Goal: Task Accomplishment & Management: Manage account settings

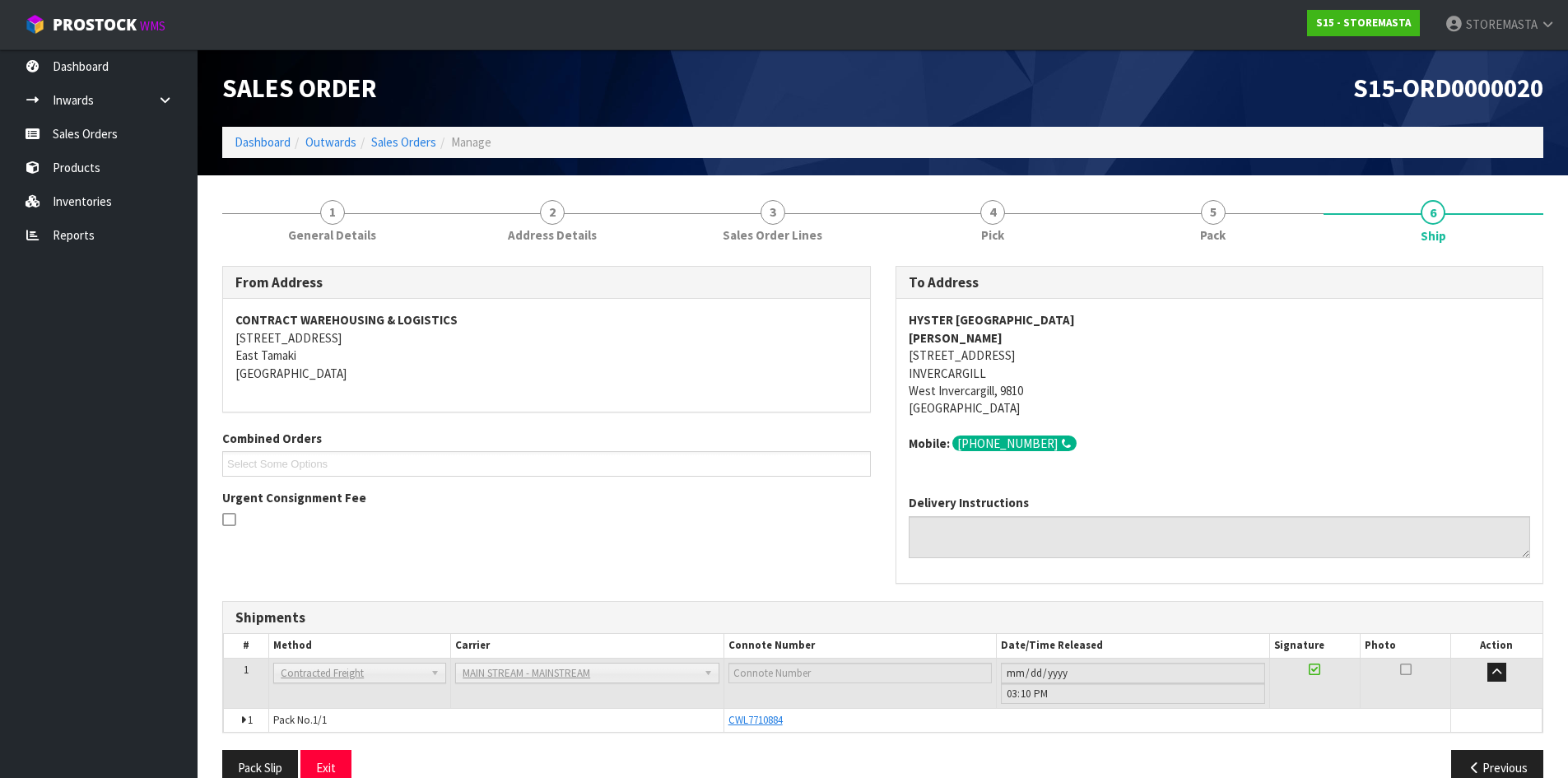
scroll to position [32, 0]
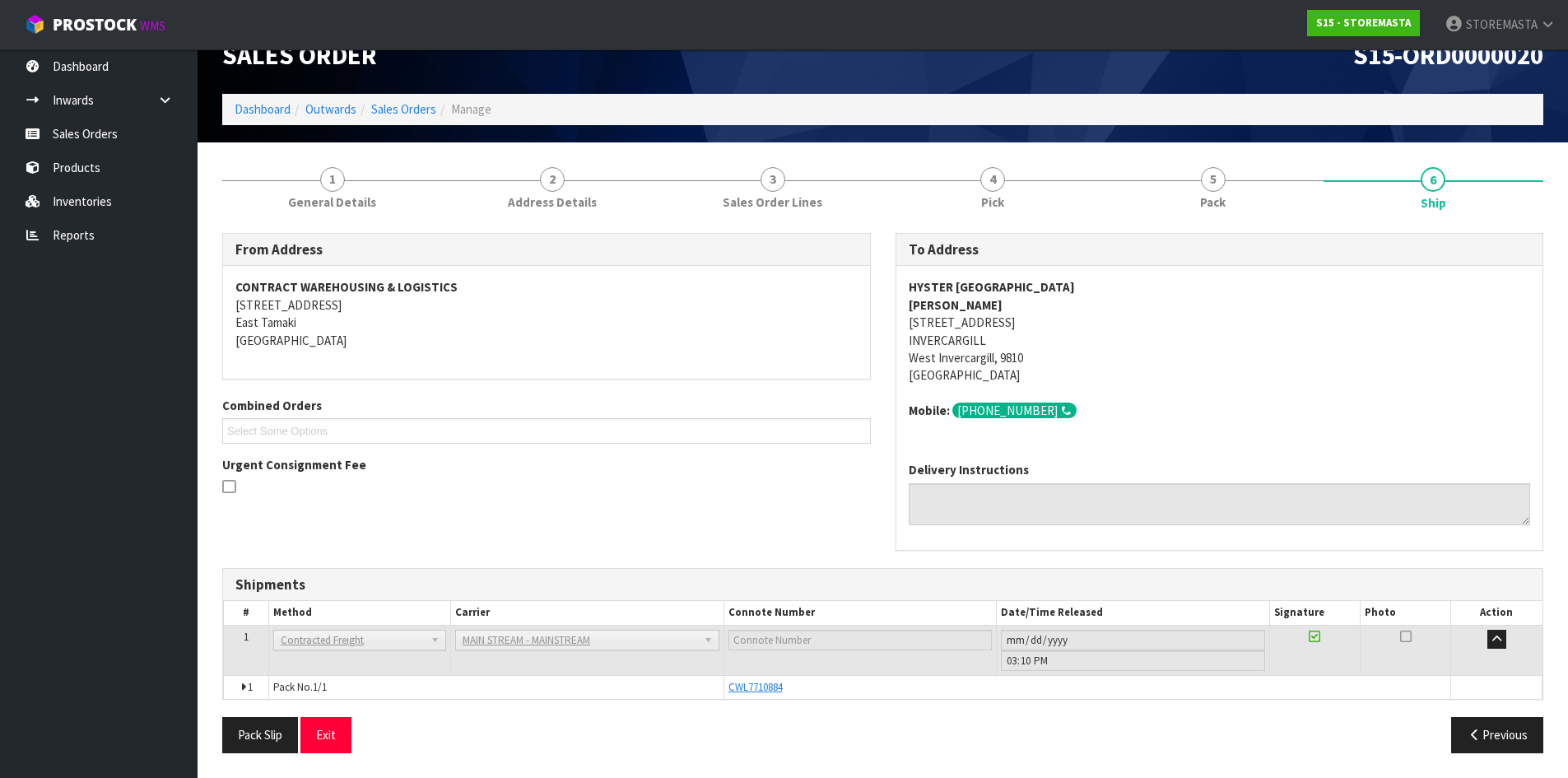
click at [644, 480] on div at bounding box center [546, 488] width 649 height 20
click at [113, 99] on link "Inwards" at bounding box center [98, 100] width 198 height 33
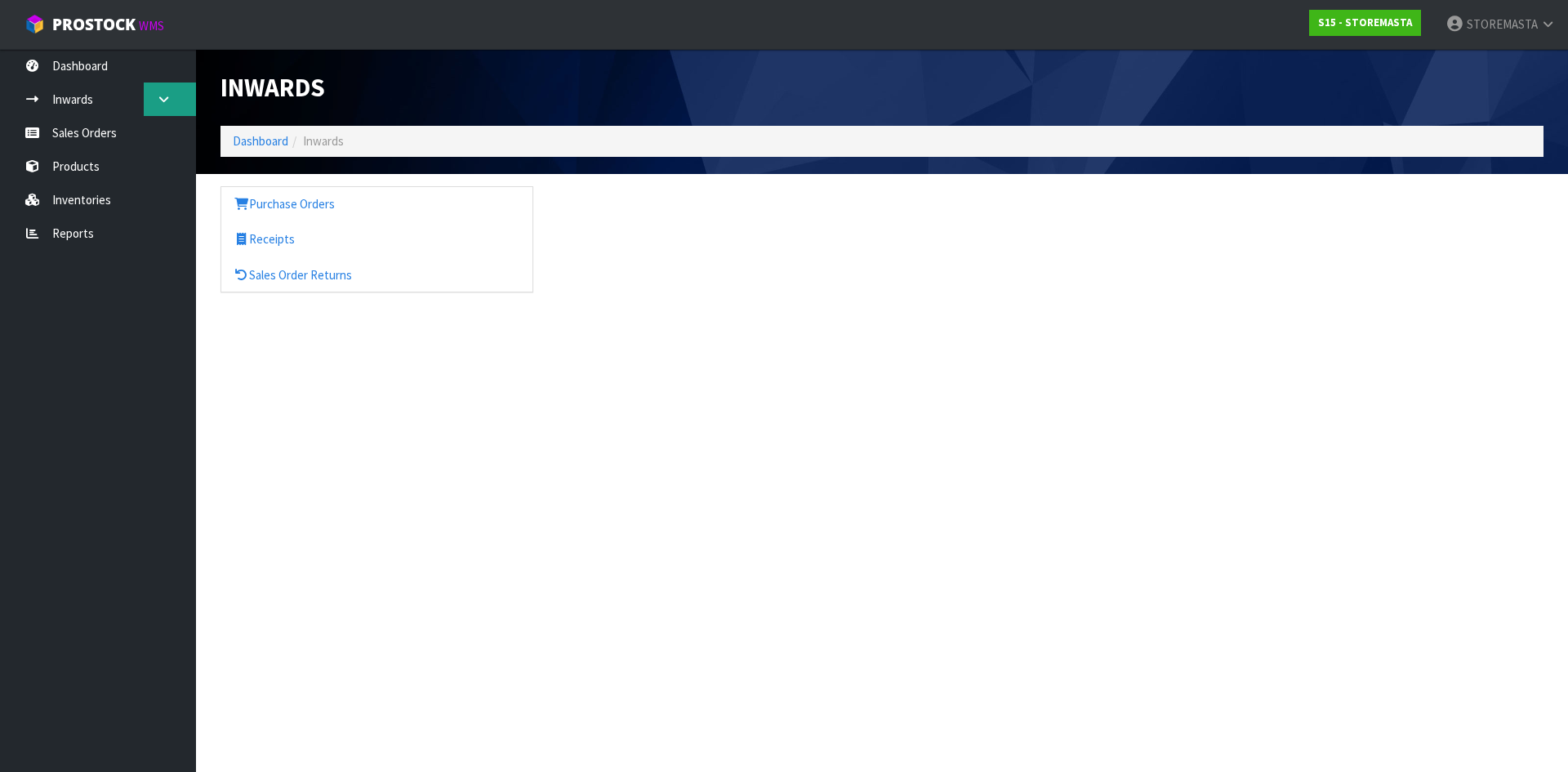
click at [157, 94] on icon at bounding box center [163, 99] width 16 height 12
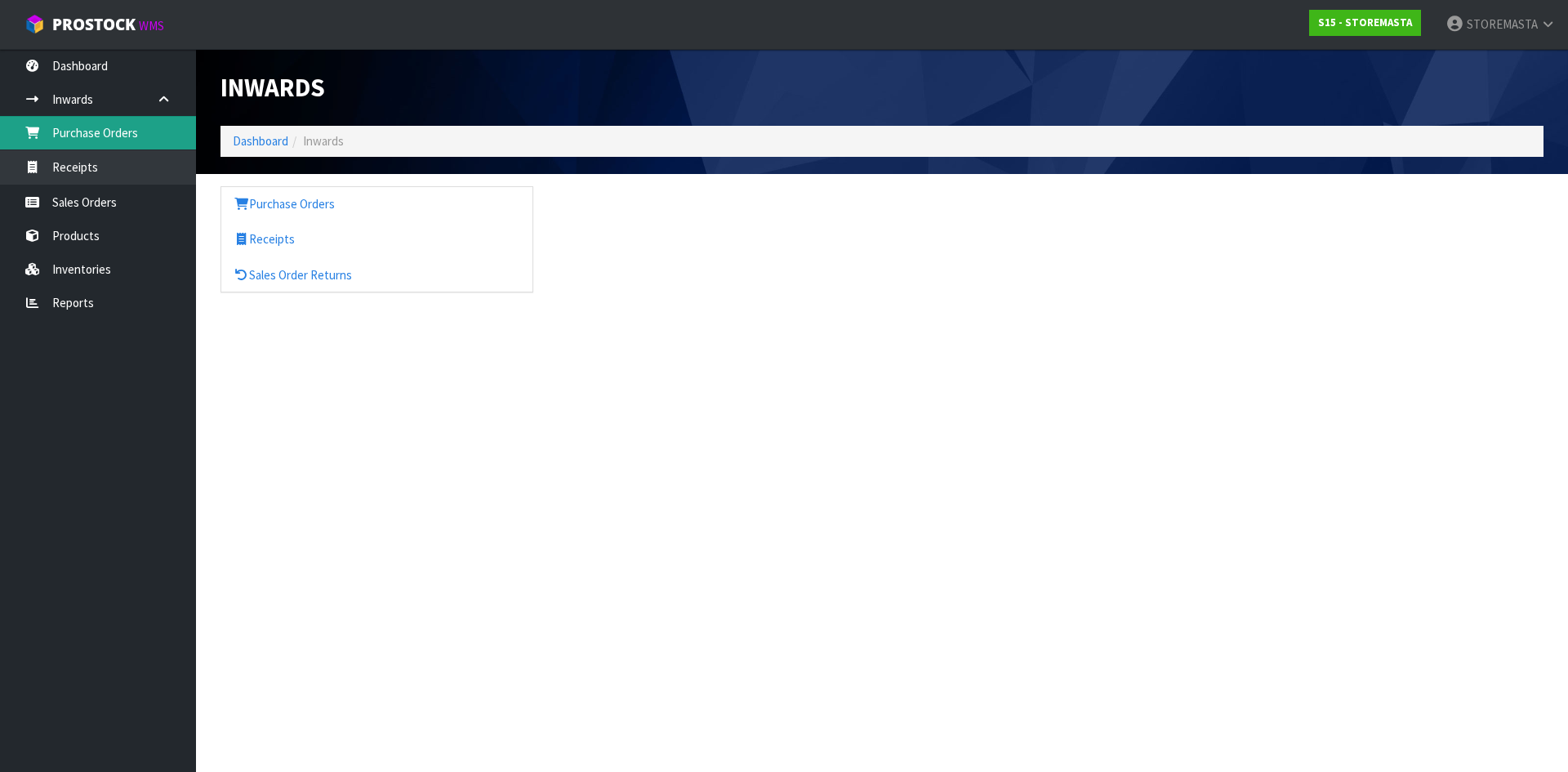
click at [90, 139] on link "Purchase Orders" at bounding box center [98, 133] width 196 height 33
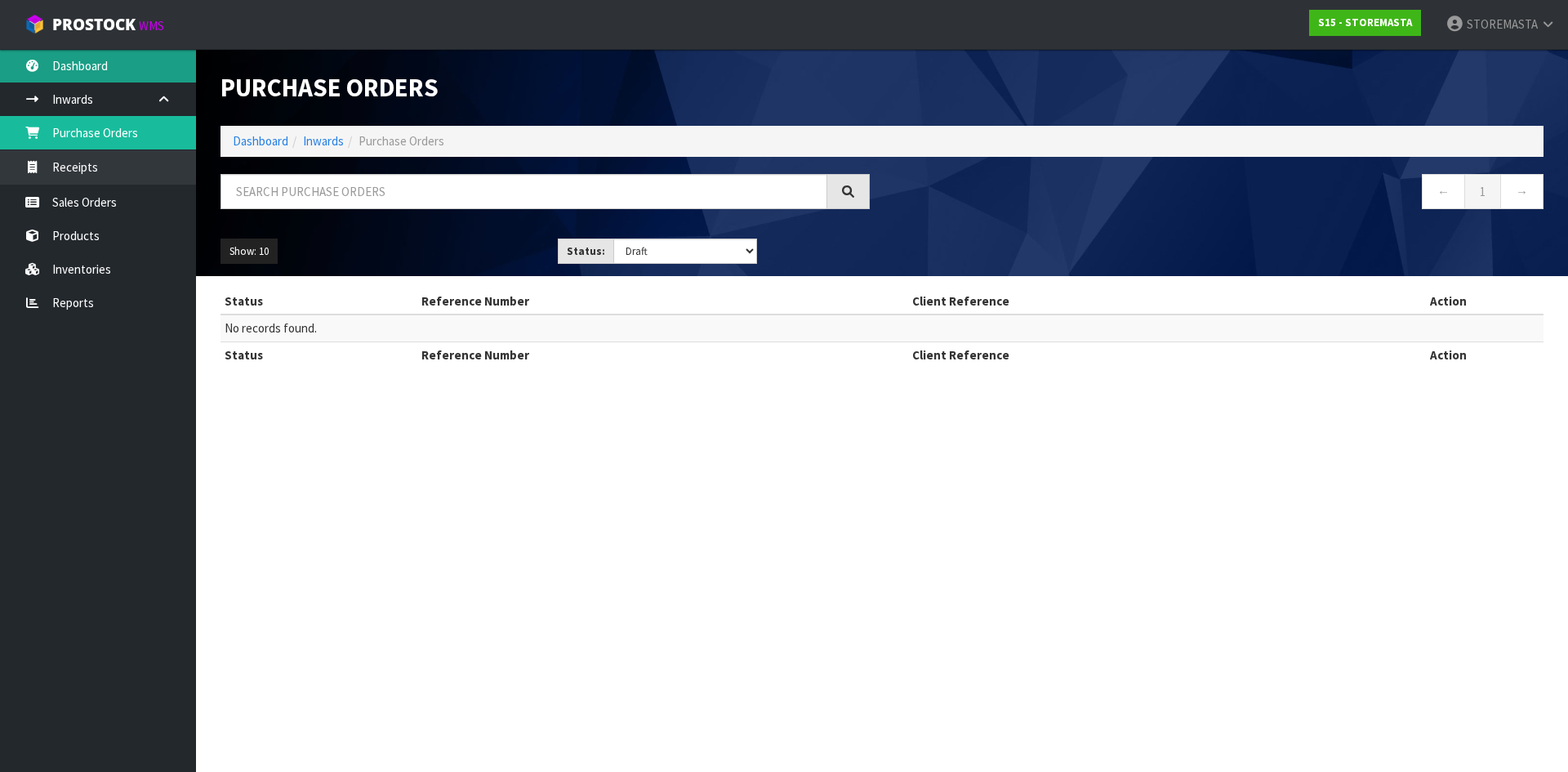
click at [110, 72] on link "Dashboard" at bounding box center [98, 65] width 196 height 33
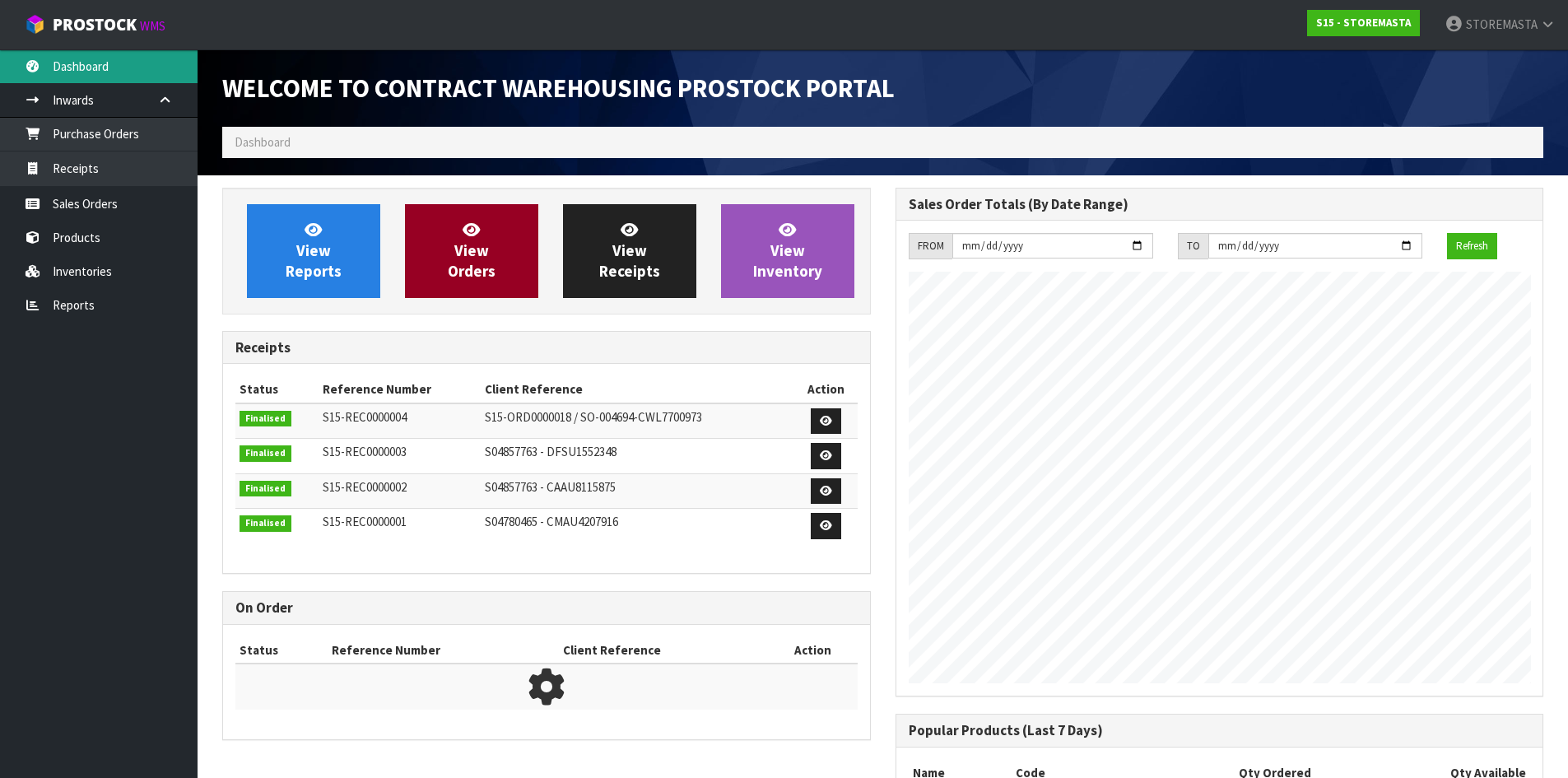
scroll to position [694, 673]
click at [478, 256] on span "View Orders" at bounding box center [471, 251] width 47 height 62
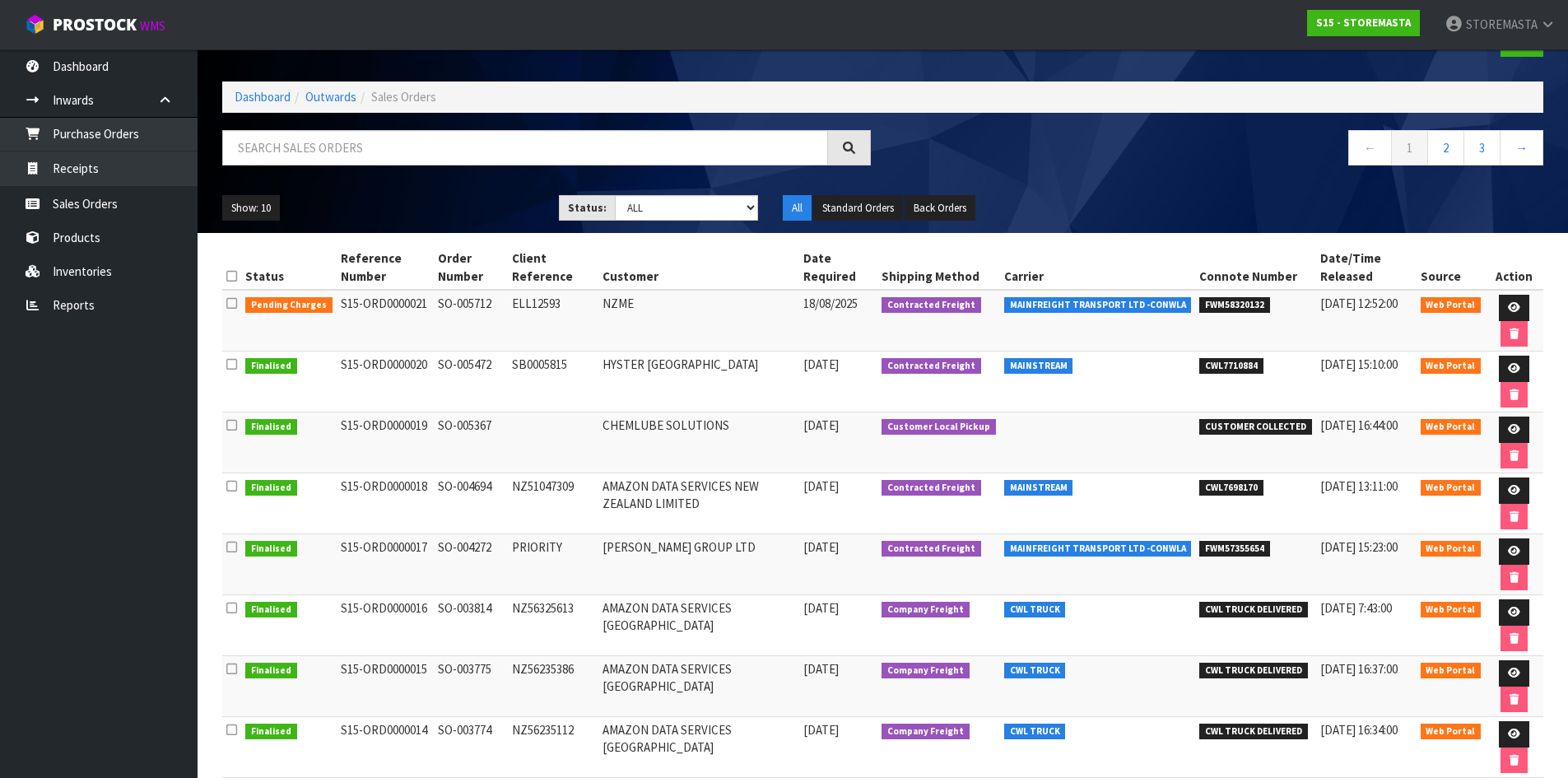
scroll to position [83, 0]
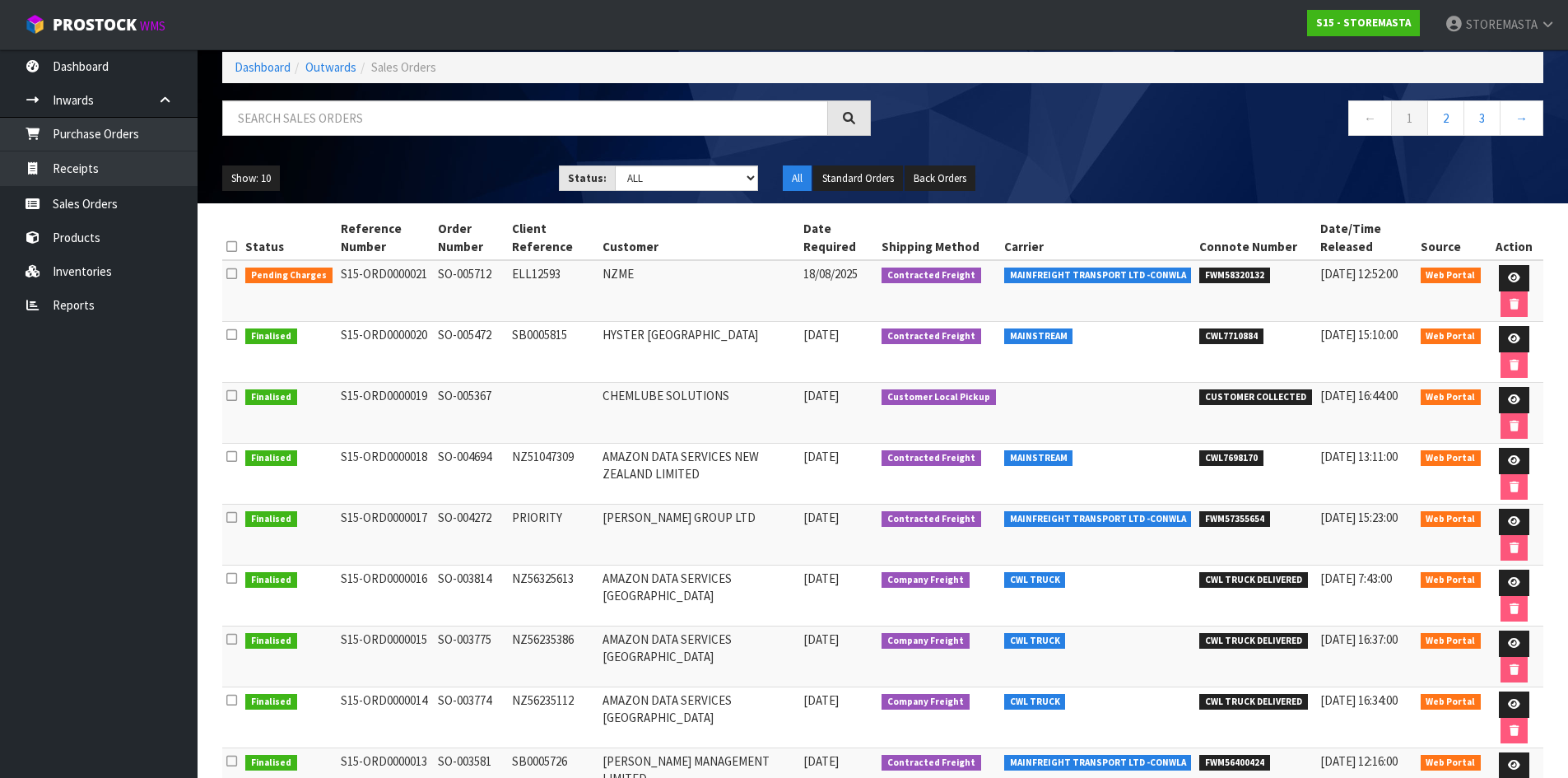
click at [1240, 302] on td "FWM58320132" at bounding box center [1255, 291] width 121 height 62
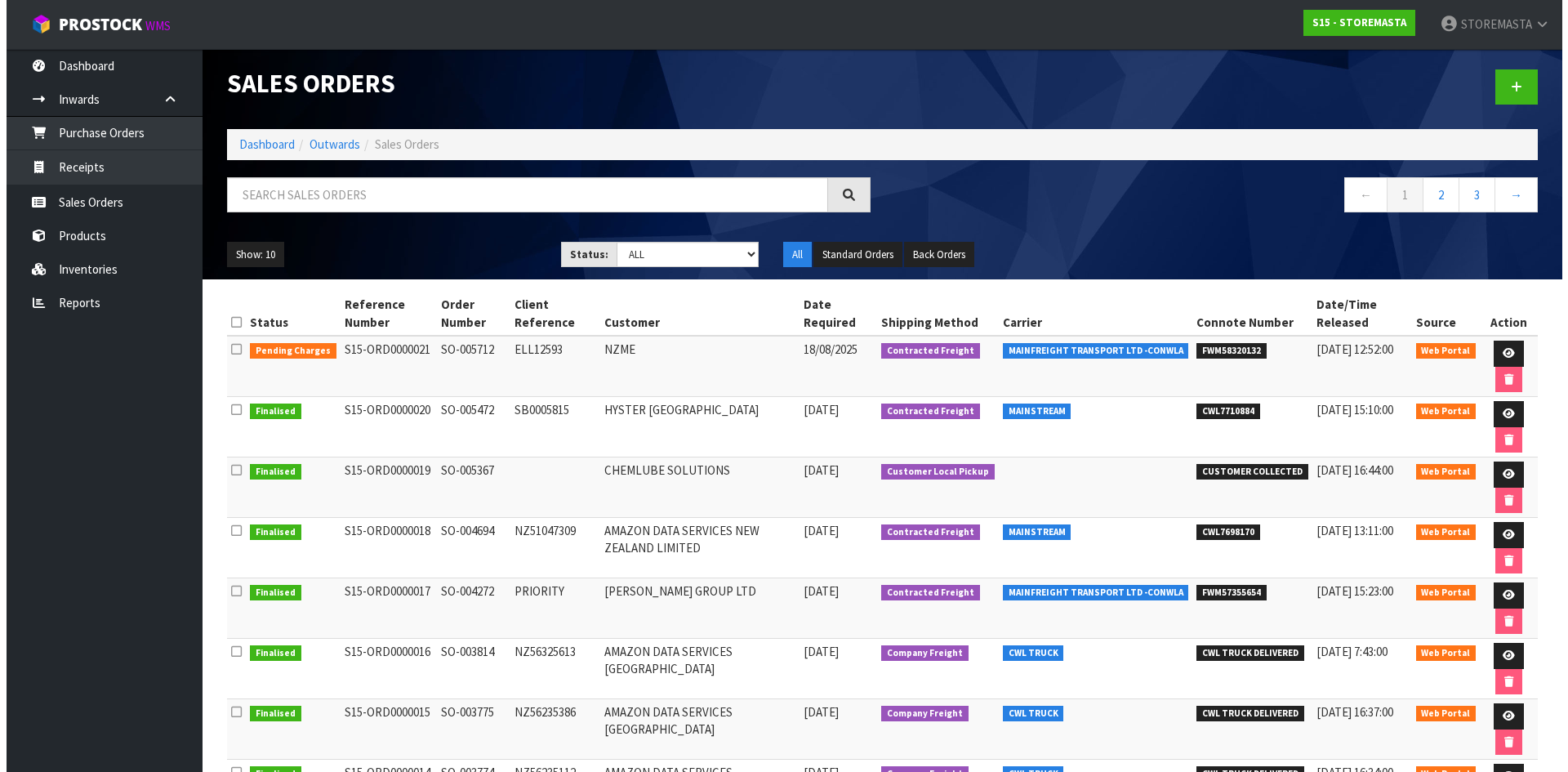
scroll to position [0, 0]
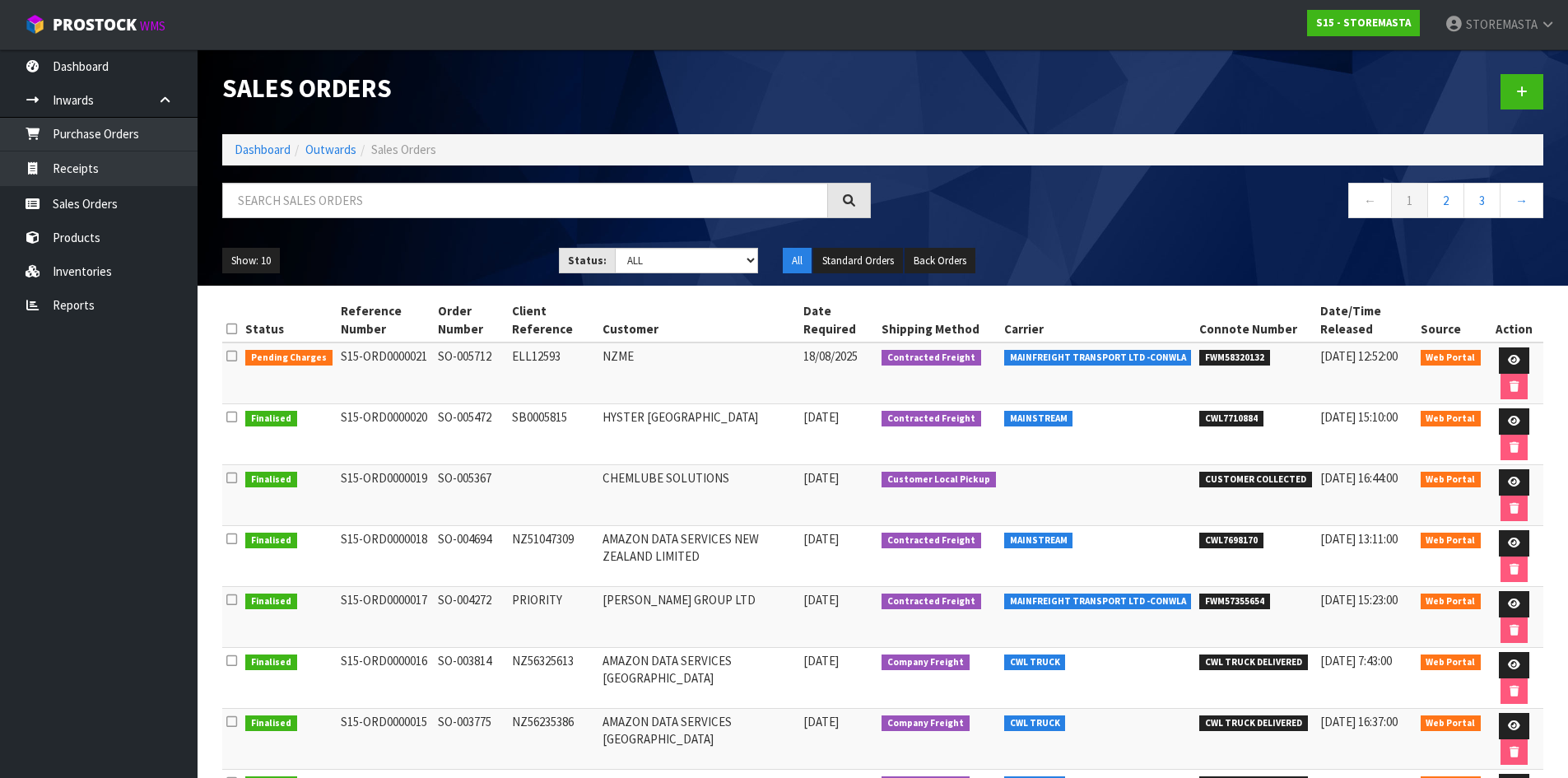
click at [709, 384] on td "NZME" at bounding box center [699, 373] width 200 height 62
drag, startPoint x: 251, startPoint y: 355, endPoint x: 352, endPoint y: 355, distance: 101.0
click at [352, 355] on tr "Pending Charges S15-ORD0000021 SO-005712 ELL12593 NZME [DATE] Contracted Freigh…" at bounding box center [883, 373] width 1321 height 62
click at [352, 355] on td "S15-ORD0000021" at bounding box center [385, 373] width 97 height 62
drag, startPoint x: 807, startPoint y: 357, endPoint x: 865, endPoint y: 357, distance: 58.0
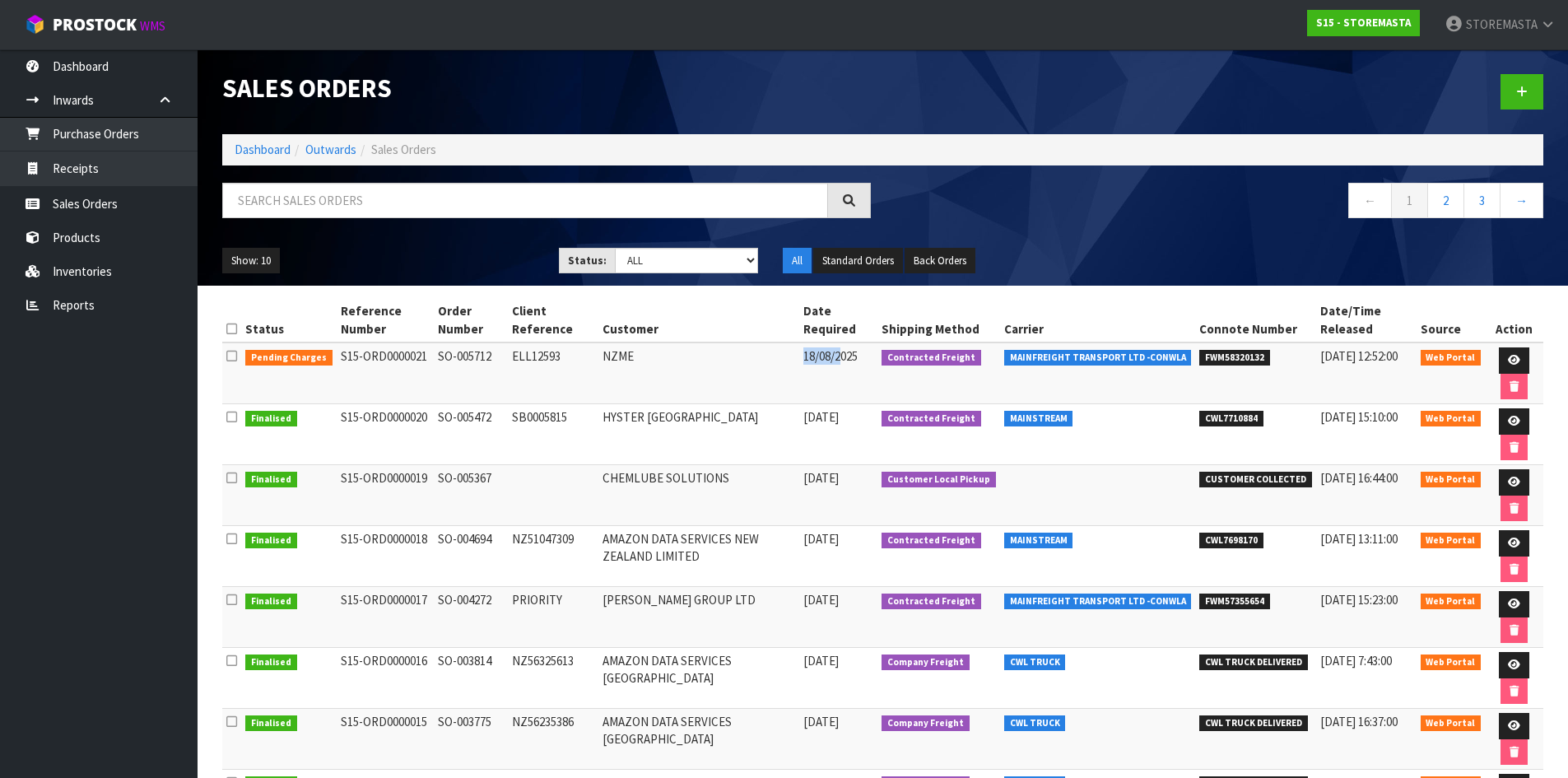
click at [865, 357] on tr "Pending Charges S15-ORD0000021 SO-005712 ELL12593 NZME [DATE] Contracted Freigh…" at bounding box center [883, 373] width 1321 height 62
click at [857, 357] on span "18/08/2025" at bounding box center [830, 356] width 55 height 16
drag, startPoint x: 1312, startPoint y: 355, endPoint x: 1350, endPoint y: 355, distance: 38.0
click at [1350, 355] on td "[DATE] 12:52:00" at bounding box center [1367, 373] width 100 height 62
click at [1354, 364] on span "[DATE] 12:52:00" at bounding box center [1358, 356] width 77 height 16
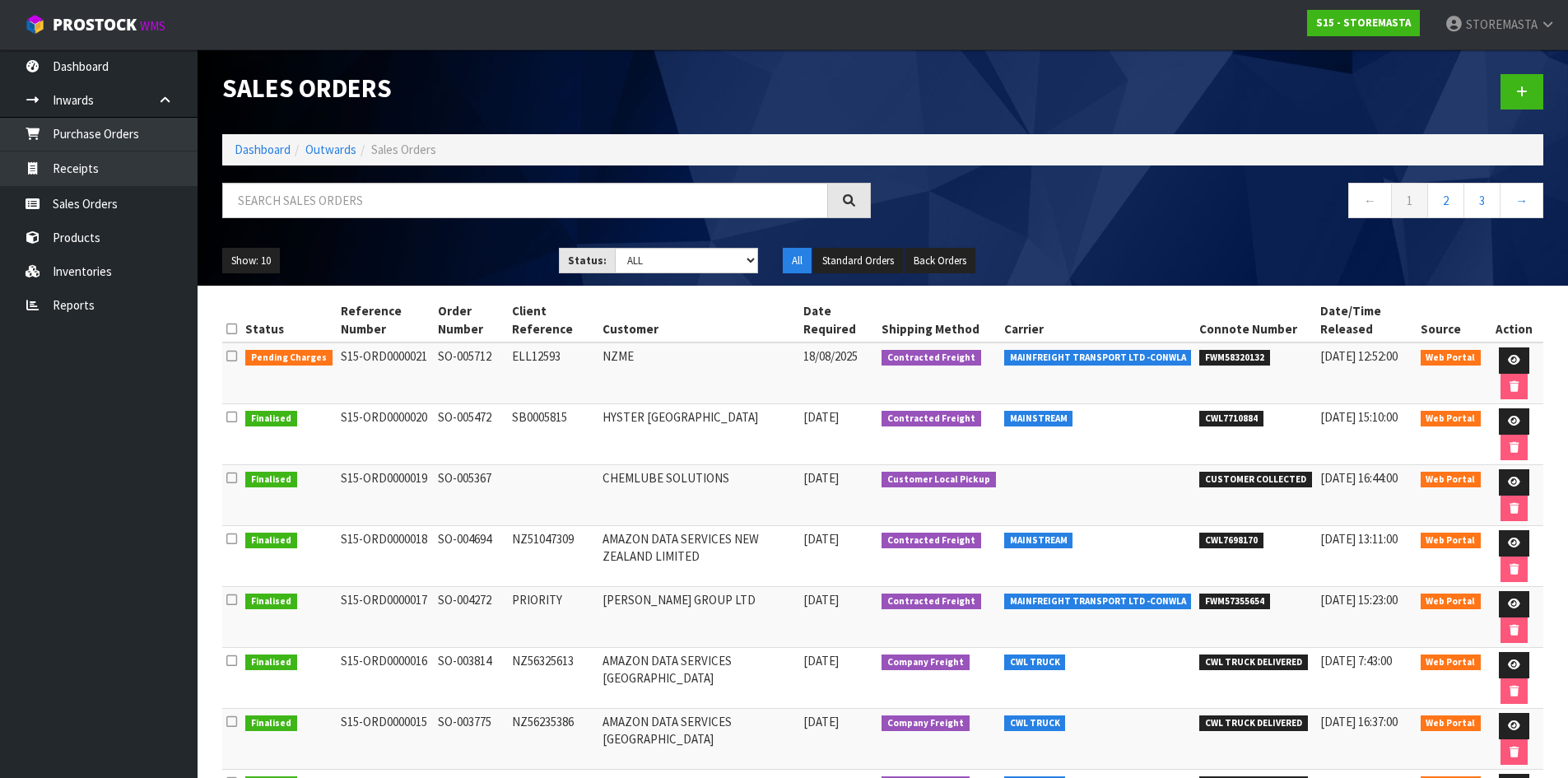
click at [1244, 358] on span "FWM58320132" at bounding box center [1235, 358] width 71 height 17
click at [1508, 355] on icon at bounding box center [1513, 360] width 12 height 11
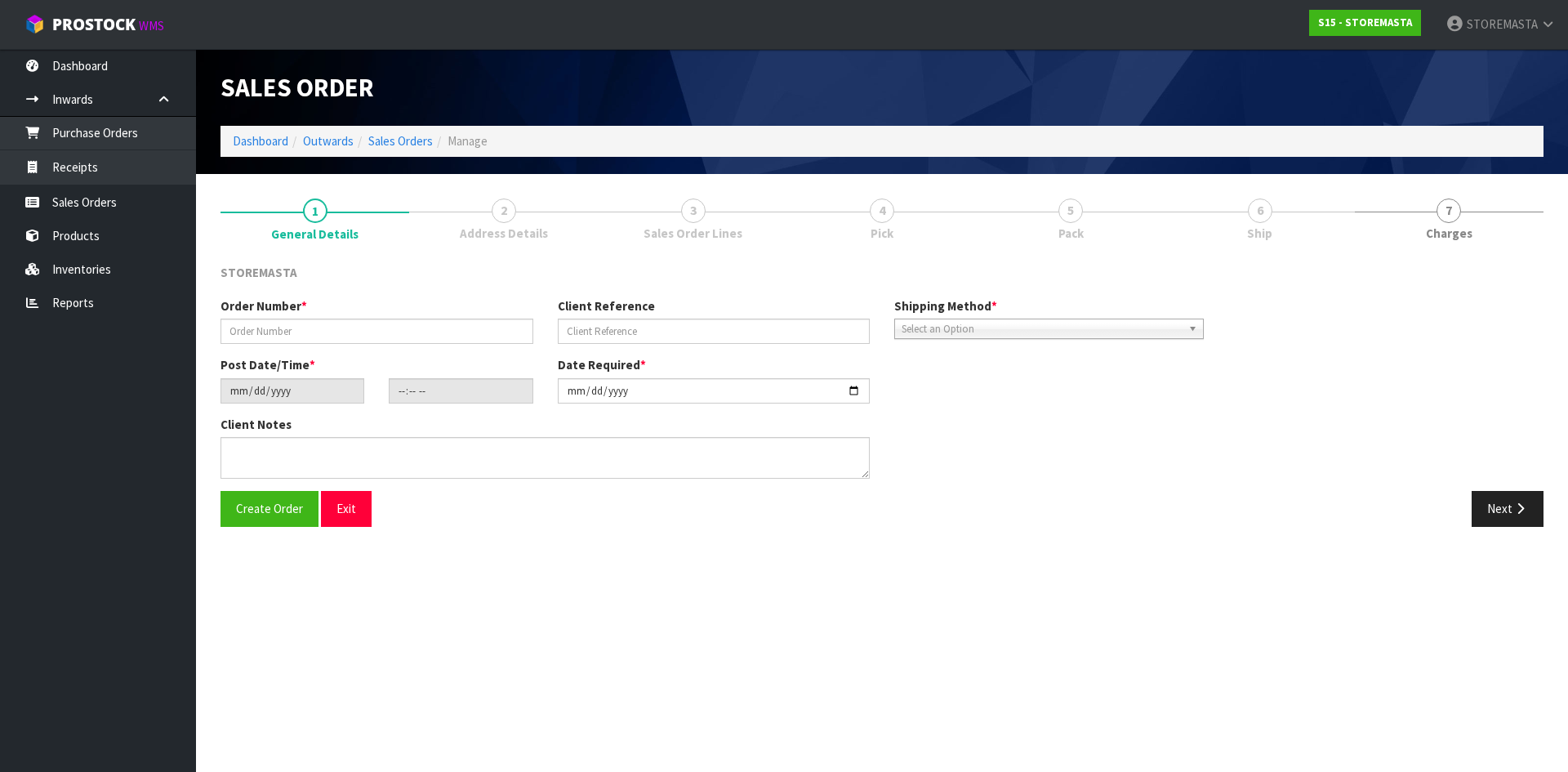
type input "SO-005712"
type input "ELL12593"
type input "[DATE]"
type input "18:38:00.000"
type input "[DATE]"
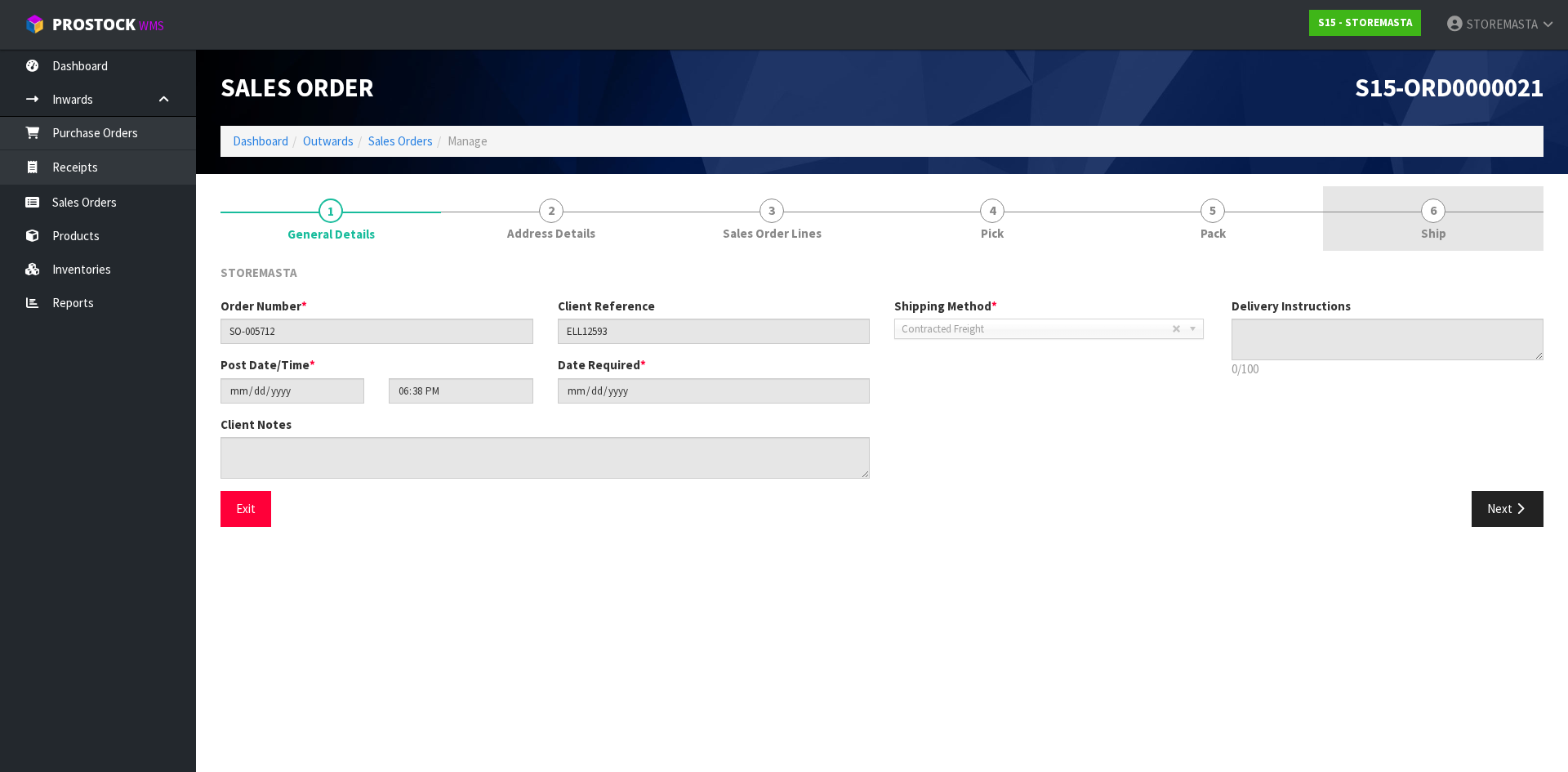
click at [1423, 228] on span "Ship" at bounding box center [1434, 233] width 26 height 18
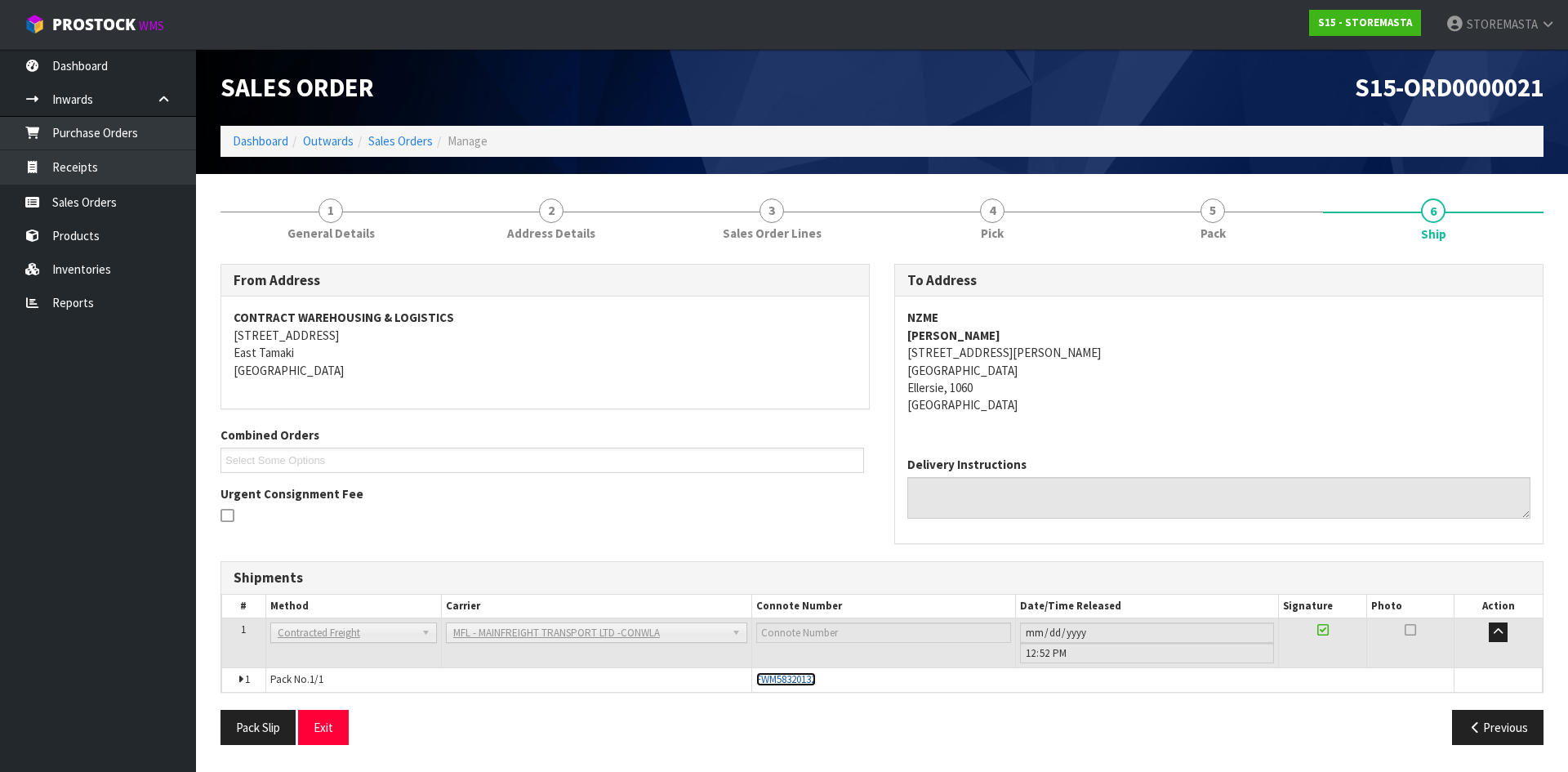
click at [771, 680] on span "FWM58320132" at bounding box center [786, 679] width 60 height 14
